Goal: Task Accomplishment & Management: Complete application form

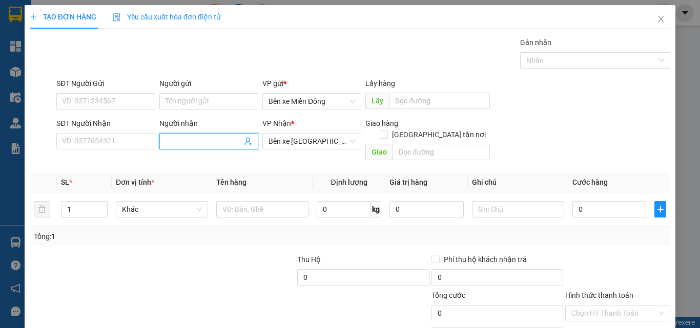
click at [194, 149] on span at bounding box center [208, 141] width 99 height 16
type input "[PERSON_NAME]"
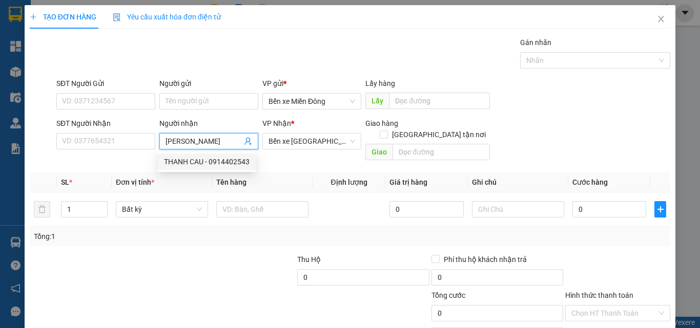
drag, startPoint x: 217, startPoint y: 161, endPoint x: 215, endPoint y: 169, distance: 8.1
click at [218, 161] on div "THANH CAU - 0914402543" at bounding box center [207, 161] width 86 height 11
type input "0914402543"
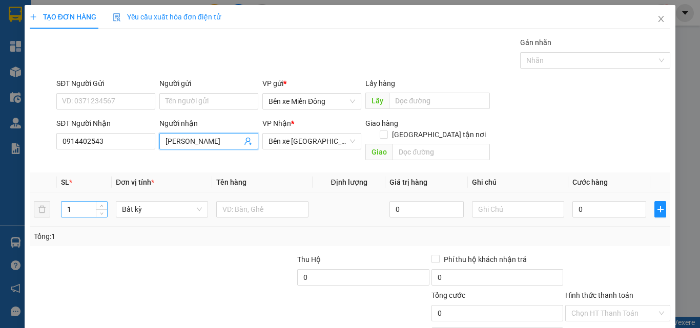
type input "[PERSON_NAME]"
drag, startPoint x: 83, startPoint y: 198, endPoint x: 88, endPoint y: 197, distance: 5.3
click at [85, 202] on input "1" at bounding box center [84, 209] width 46 height 15
type input "2"
click at [269, 201] on input "text" at bounding box center [262, 209] width 92 height 16
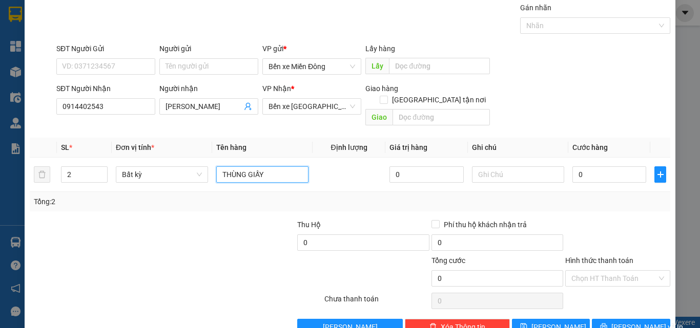
scroll to position [51, 0]
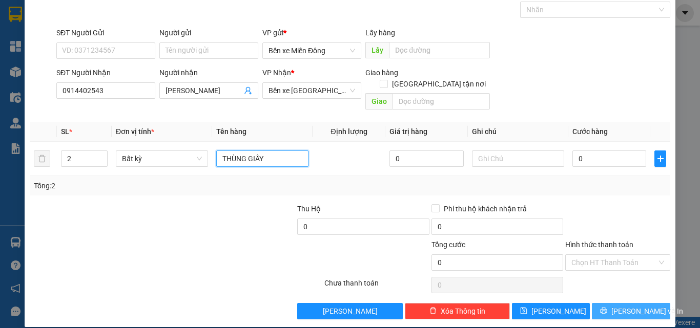
type input "THÙNG GIẤY"
click at [638, 306] on span "[PERSON_NAME] và In" at bounding box center [647, 311] width 72 height 11
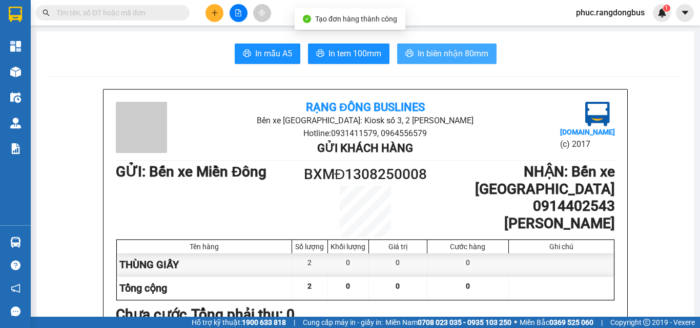
click at [441, 59] on span "In biên nhận 80mm" at bounding box center [452, 53] width 71 height 13
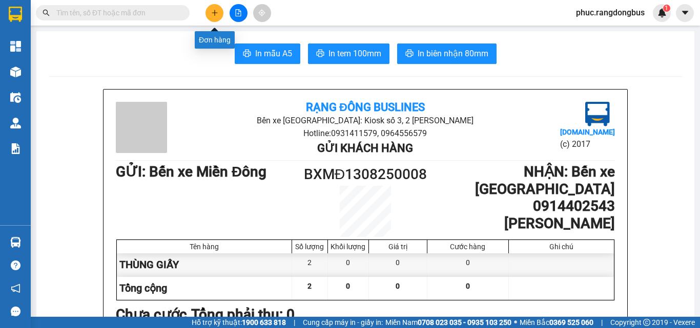
click at [208, 10] on button at bounding box center [214, 13] width 18 height 18
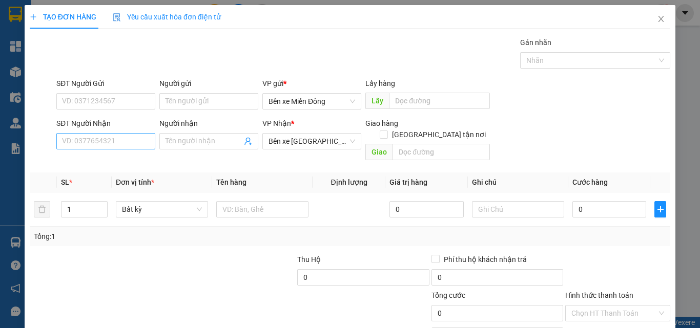
drag, startPoint x: 122, startPoint y: 150, endPoint x: 117, endPoint y: 136, distance: 14.1
click at [122, 149] on div "SĐT Người Nhận VD: 0377654321" at bounding box center [105, 136] width 99 height 36
click at [131, 137] on input "SĐT Người Nhận" at bounding box center [105, 141] width 99 height 16
click at [169, 141] on input "Người nhận" at bounding box center [203, 141] width 76 height 11
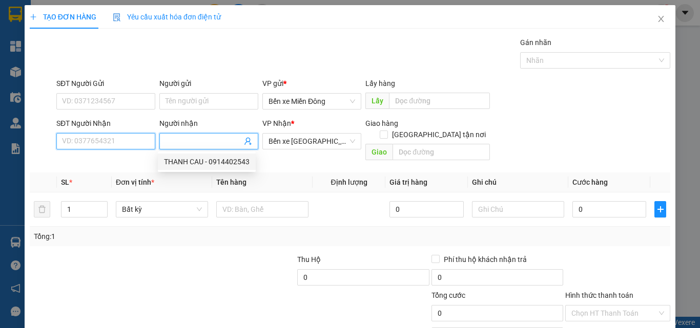
drag, startPoint x: 120, startPoint y: 148, endPoint x: 123, endPoint y: 137, distance: 11.2
click at [121, 146] on input "SĐT Người Nhận" at bounding box center [105, 141] width 99 height 16
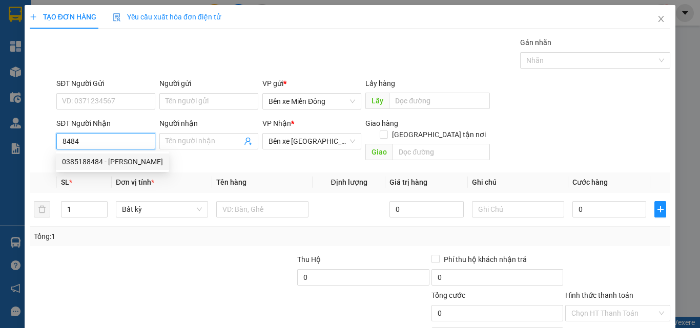
click at [140, 166] on div "0385188484 - [PERSON_NAME]" at bounding box center [112, 161] width 101 height 11
type input "0385188484"
type input "KAY DƯƠNG"
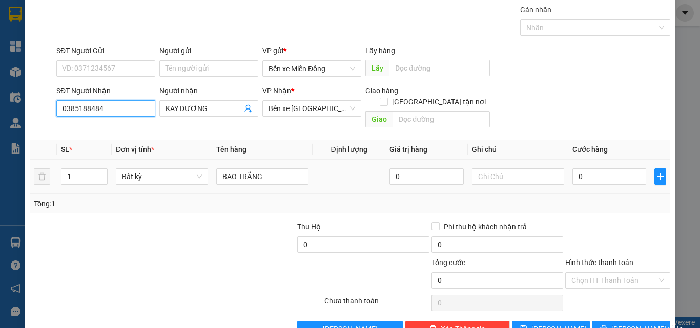
scroll to position [51, 0]
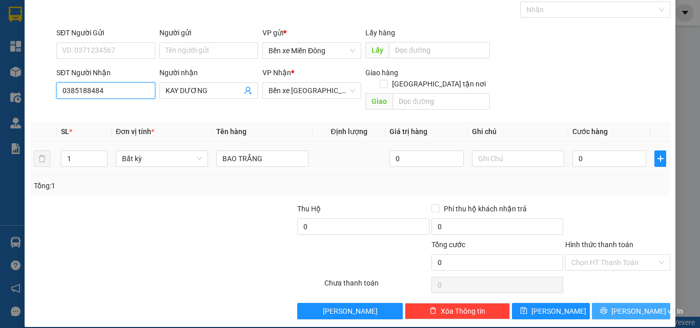
type input "0385188484"
click at [626, 306] on span "[PERSON_NAME] và In" at bounding box center [647, 311] width 72 height 11
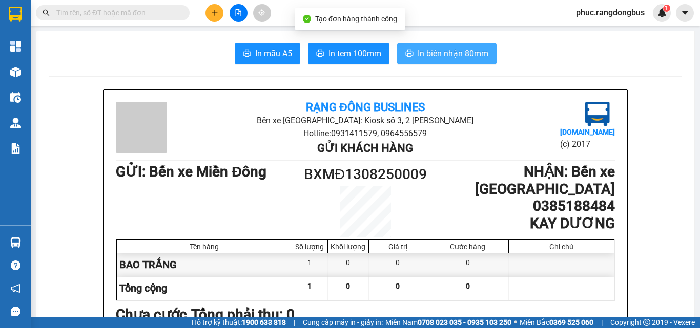
drag, startPoint x: 457, startPoint y: 48, endPoint x: 465, endPoint y: 75, distance: 28.1
click at [457, 47] on span "In biên nhận 80mm" at bounding box center [452, 53] width 71 height 13
